Goal: Ask a question: Seek information or help from site administrators or community

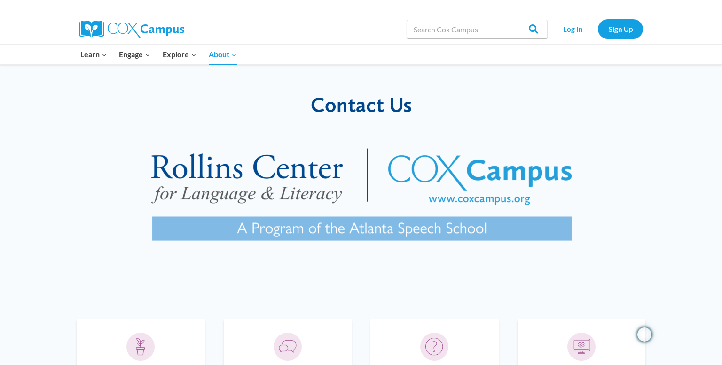
click at [446, 170] on img at bounding box center [360, 199] width 481 height 145
click at [365, 102] on span "Contact Us" at bounding box center [361, 104] width 101 height 25
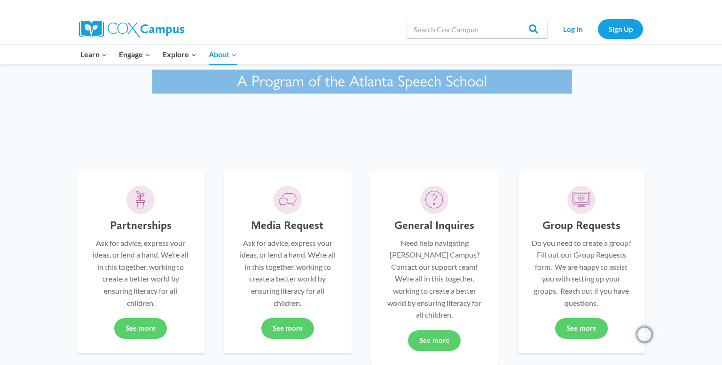
scroll to position [156, 0]
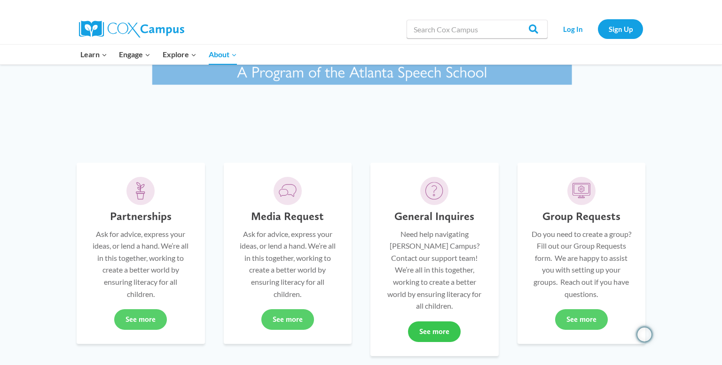
click at [441, 324] on link "See more" at bounding box center [434, 332] width 53 height 21
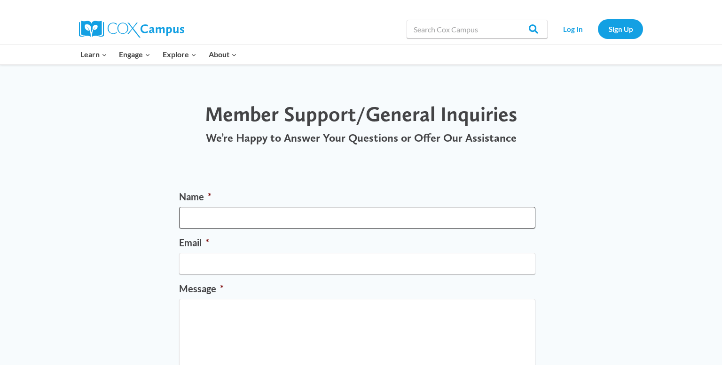
click at [389, 227] on input "Name *" at bounding box center [357, 218] width 356 height 22
type input "[PERSON_NAME]"
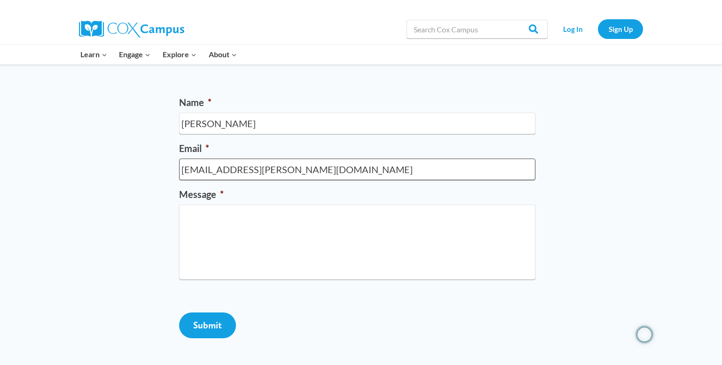
scroll to position [96, 0]
type input "megan.onesti@wrps.net"
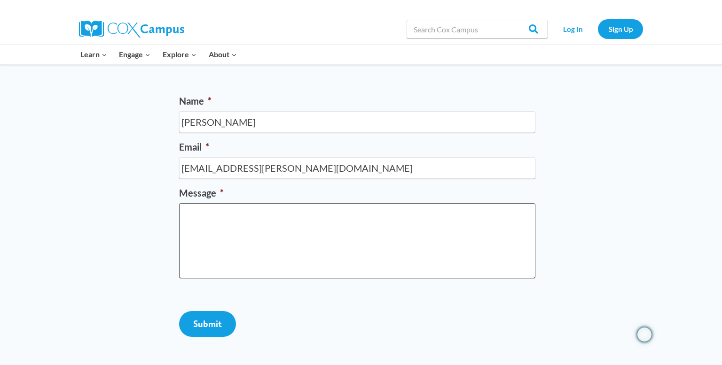
click at [275, 237] on textarea "Message *" at bounding box center [357, 240] width 356 height 75
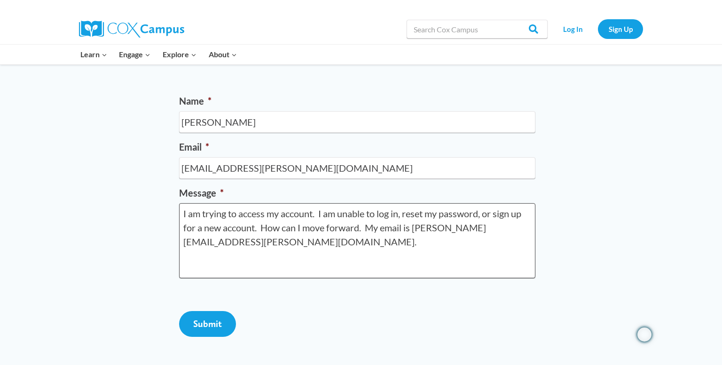
click at [421, 227] on textarea "I am trying to access my account. I am unable to log in, reset my password, or …" at bounding box center [357, 240] width 356 height 75
click at [524, 229] on textarea "I am trying to access my account. I am unable to log in, reset my password, or …" at bounding box center [357, 240] width 356 height 75
type textarea "I am trying to access my account. I am unable to log in, reset my password, or …"
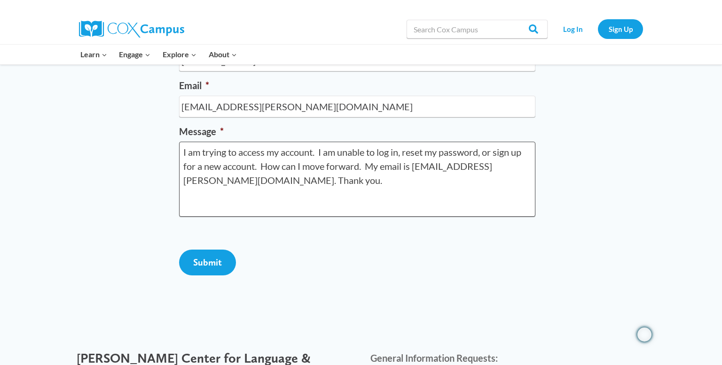
scroll to position [158, 0]
click at [206, 275] on input "Submit" at bounding box center [207, 262] width 57 height 26
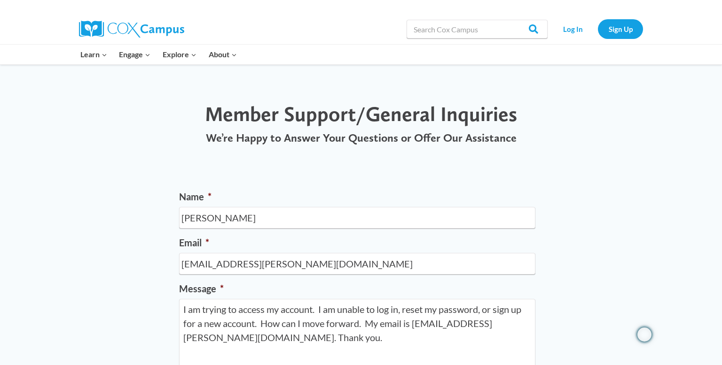
scroll to position [149, 0]
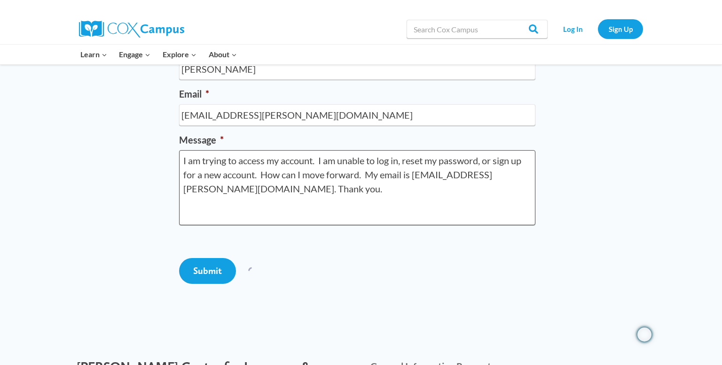
drag, startPoint x: 232, startPoint y: 191, endPoint x: 163, endPoint y: 158, distance: 76.1
click at [163, 158] on div "Name * Megan Onesti Email * megan.onesti@wrps.net Message * I am trying to acce…" at bounding box center [361, 168] width 722 height 307
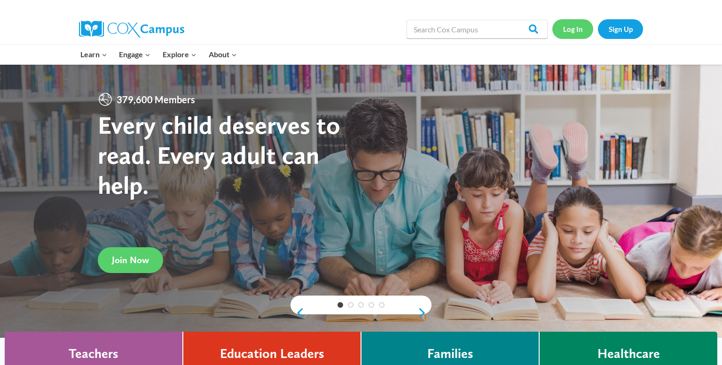
click at [569, 30] on link "Log In" at bounding box center [572, 28] width 41 height 19
click at [628, 25] on link "Sign Up" at bounding box center [620, 28] width 45 height 19
